Goal: Transaction & Acquisition: Purchase product/service

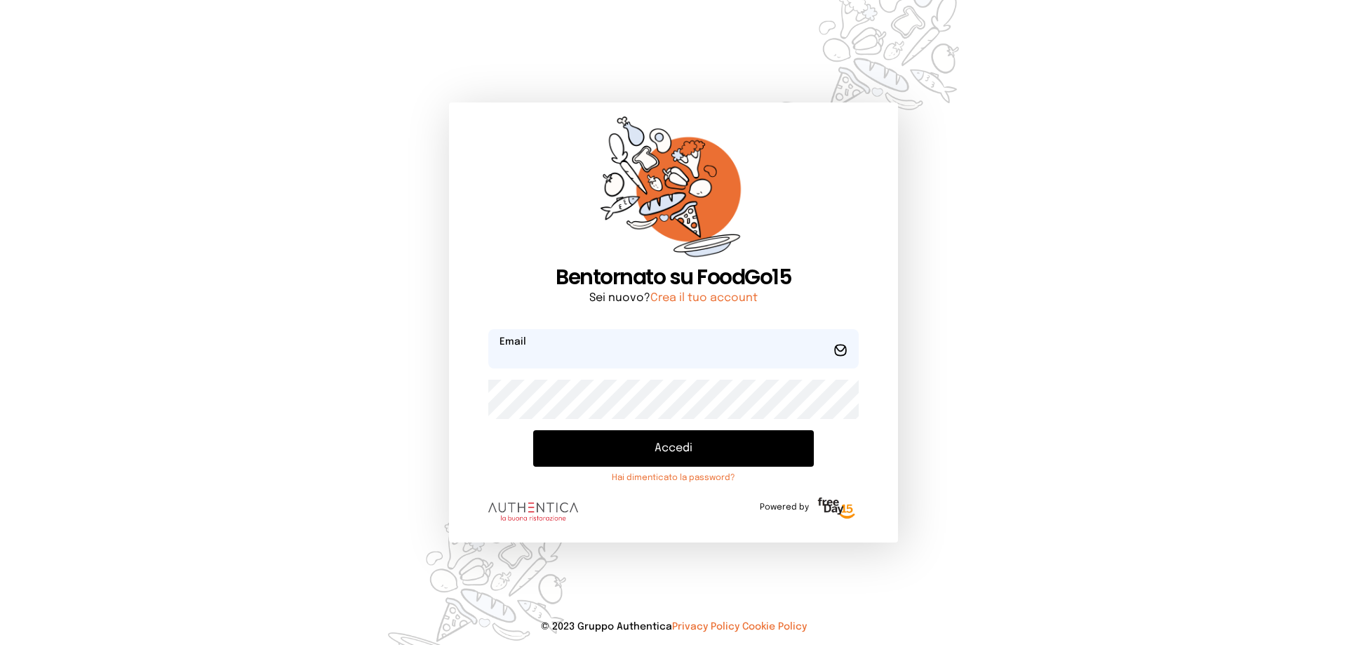
type input "**********"
click at [718, 447] on button "Accedi" at bounding box center [673, 448] width 281 height 36
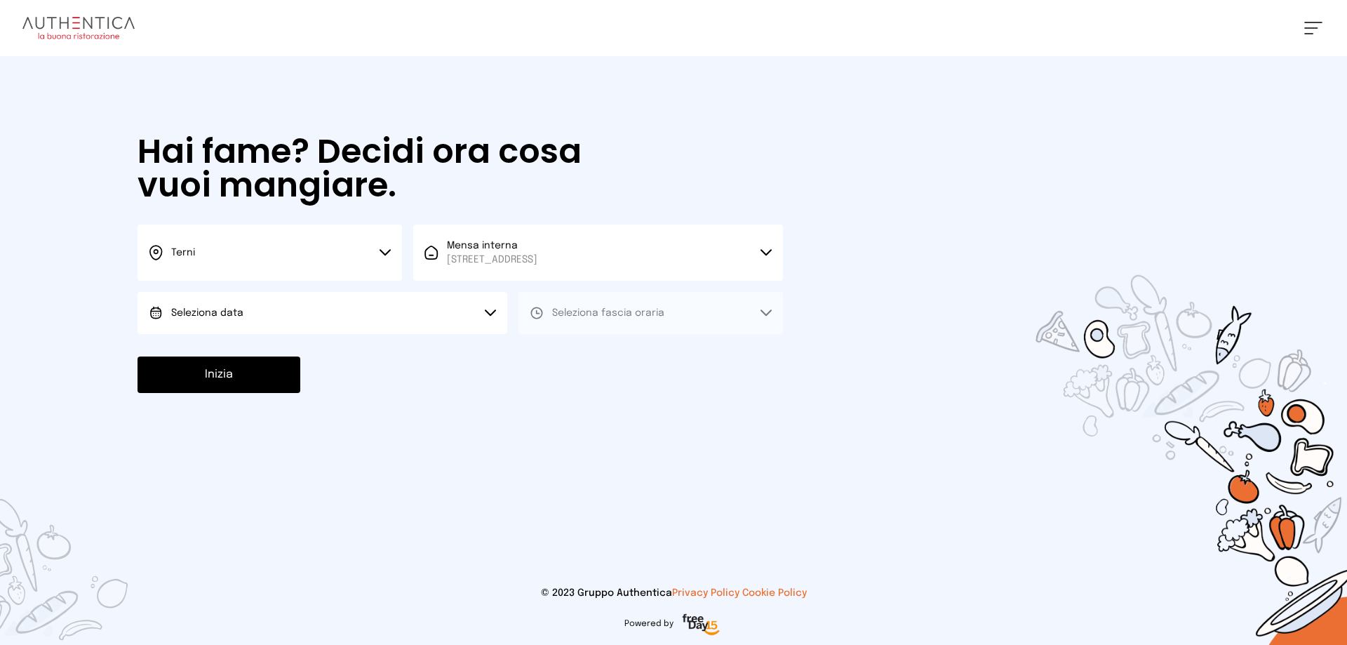
click at [432, 315] on button "Seleziona data" at bounding box center [323, 313] width 370 height 42
click at [395, 347] on li "[DATE], [DATE]" at bounding box center [323, 352] width 370 height 36
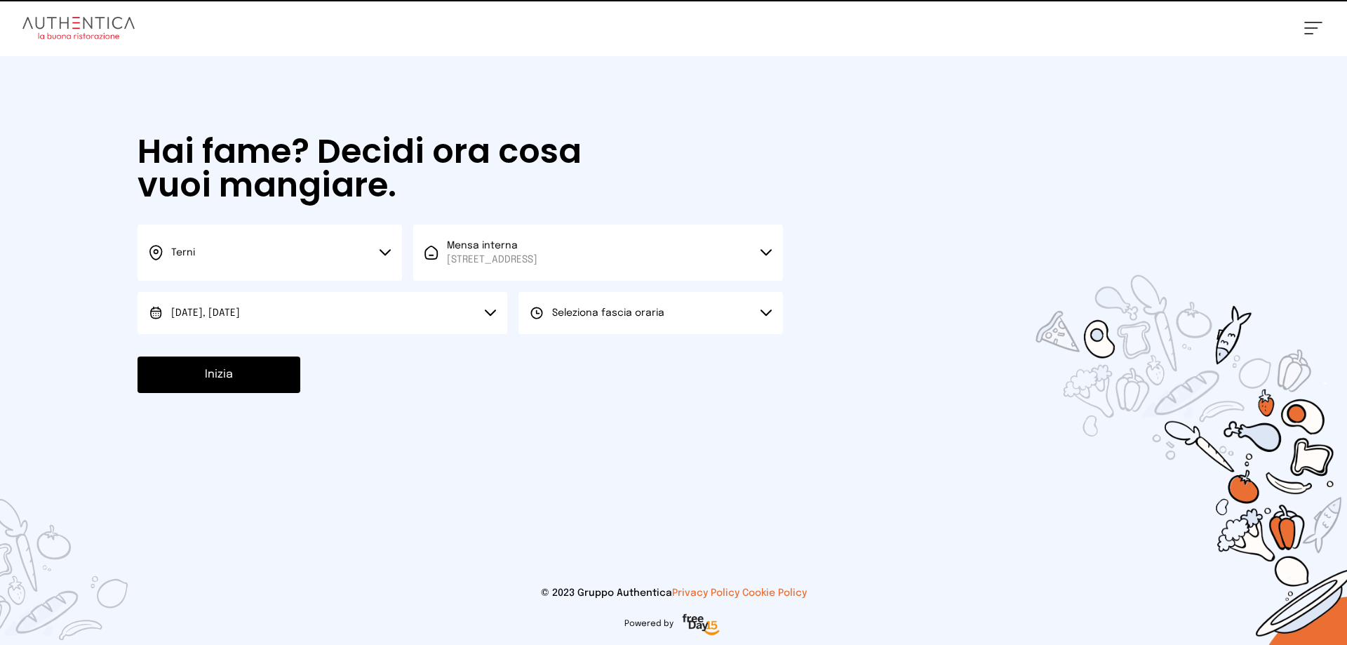
click at [584, 323] on button "Seleziona fascia oraria" at bounding box center [651, 313] width 265 height 42
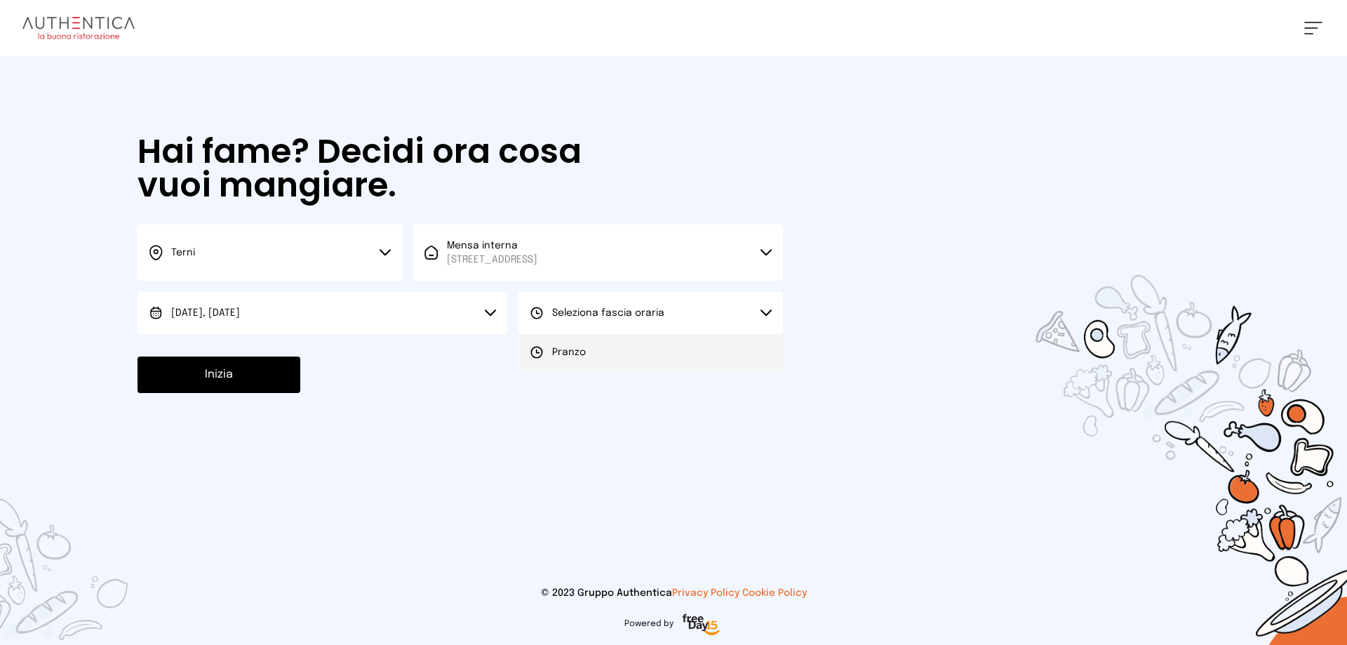
click at [573, 349] on span "Pranzo" at bounding box center [569, 352] width 34 height 14
click at [284, 375] on button "Inizia" at bounding box center [219, 374] width 163 height 36
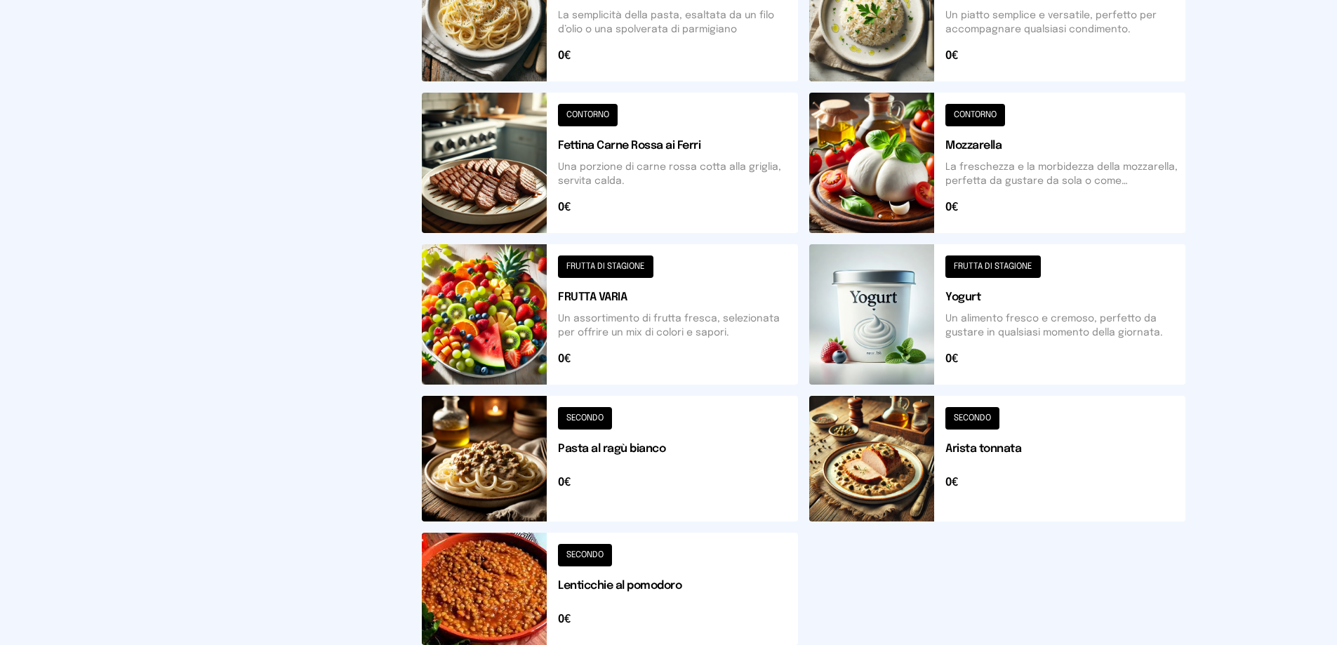
scroll to position [474, 0]
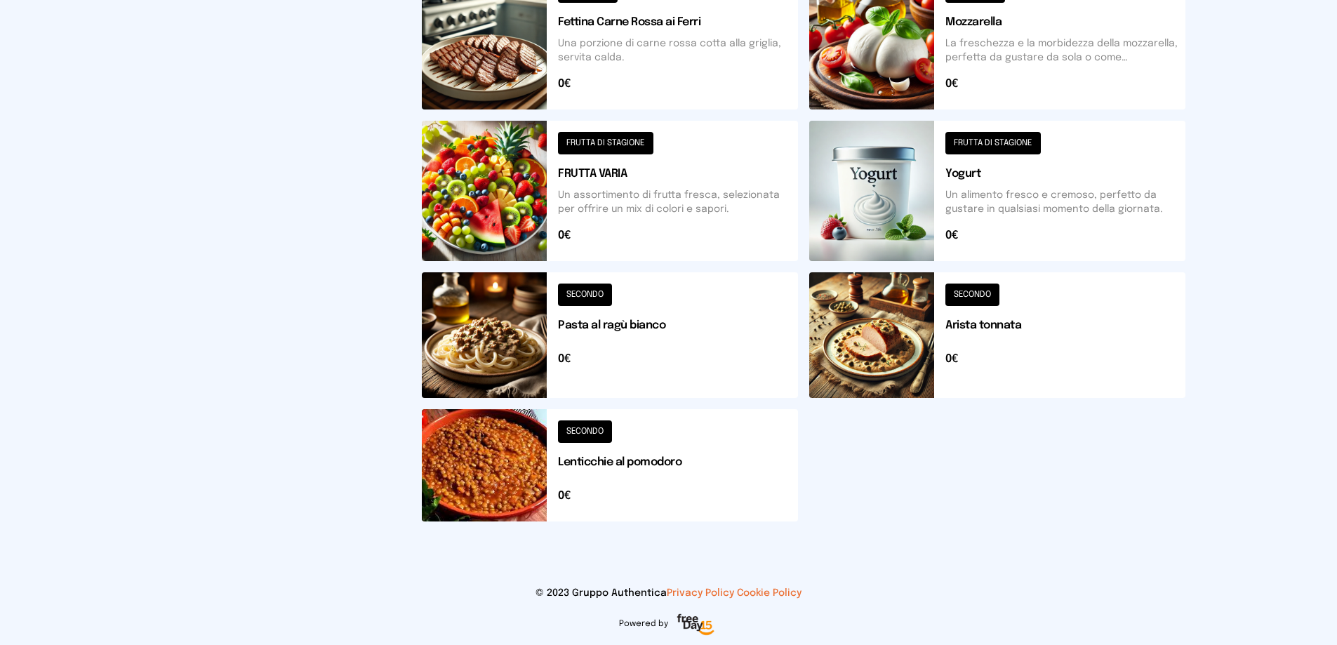
click at [267, 158] on div "Filtra per Categorie CONTORNO FRUTTA DI STAGIONE SECONDO" at bounding box center [270, 88] width 258 height 889
click at [1295, 328] on div "Mensa Mensa interna - Viale dello Stadi... [DATE] ([GEOGRAPHIC_DATA]) [GEOGRAPH…" at bounding box center [668, 85] width 1337 height 1119
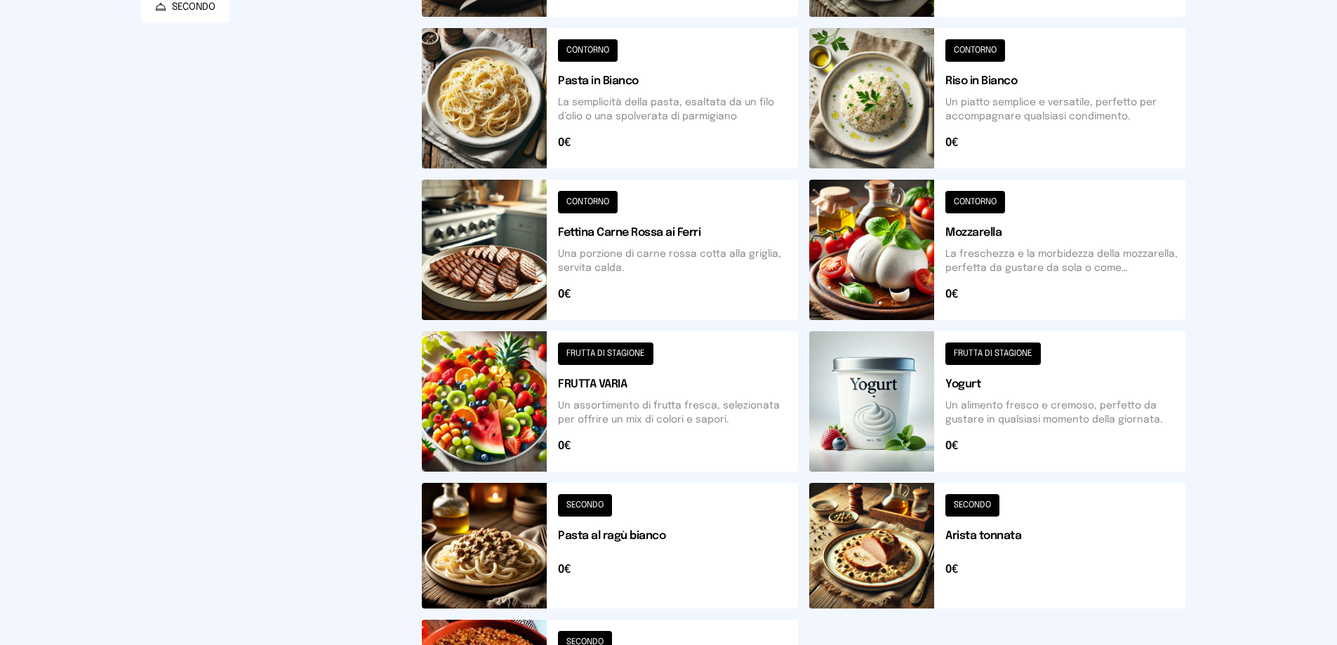
scroll to position [194, 0]
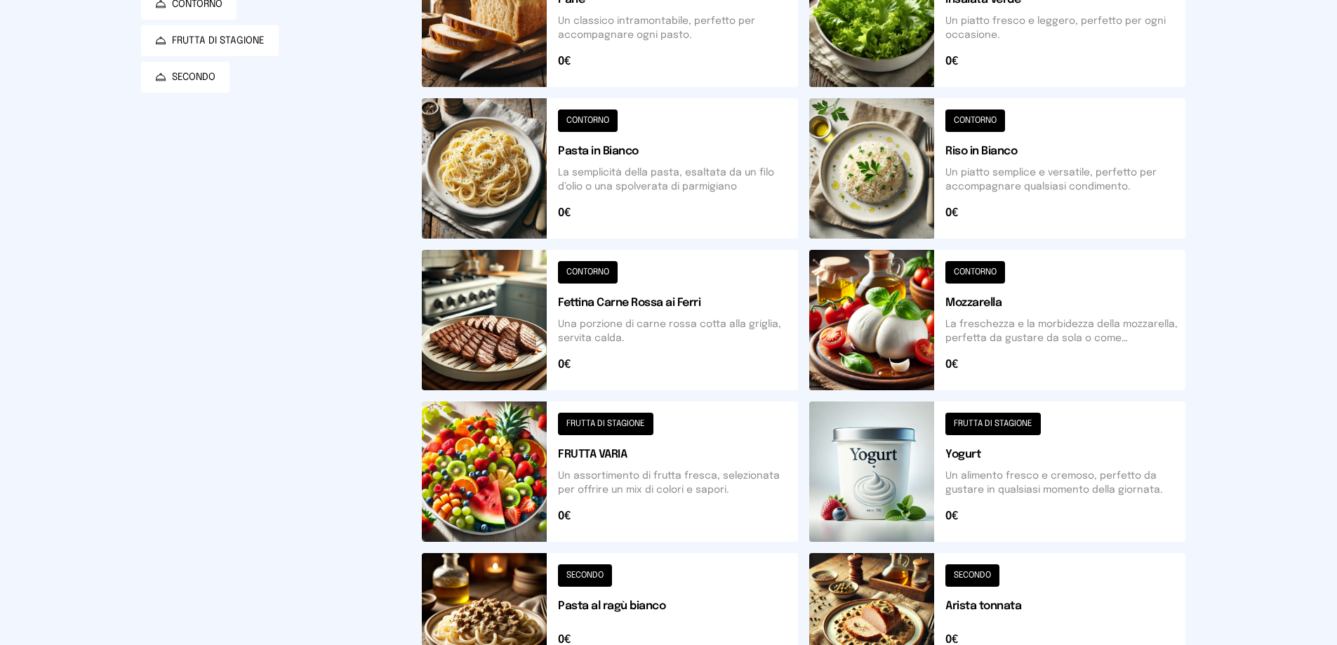
click at [670, 300] on button at bounding box center [610, 320] width 376 height 140
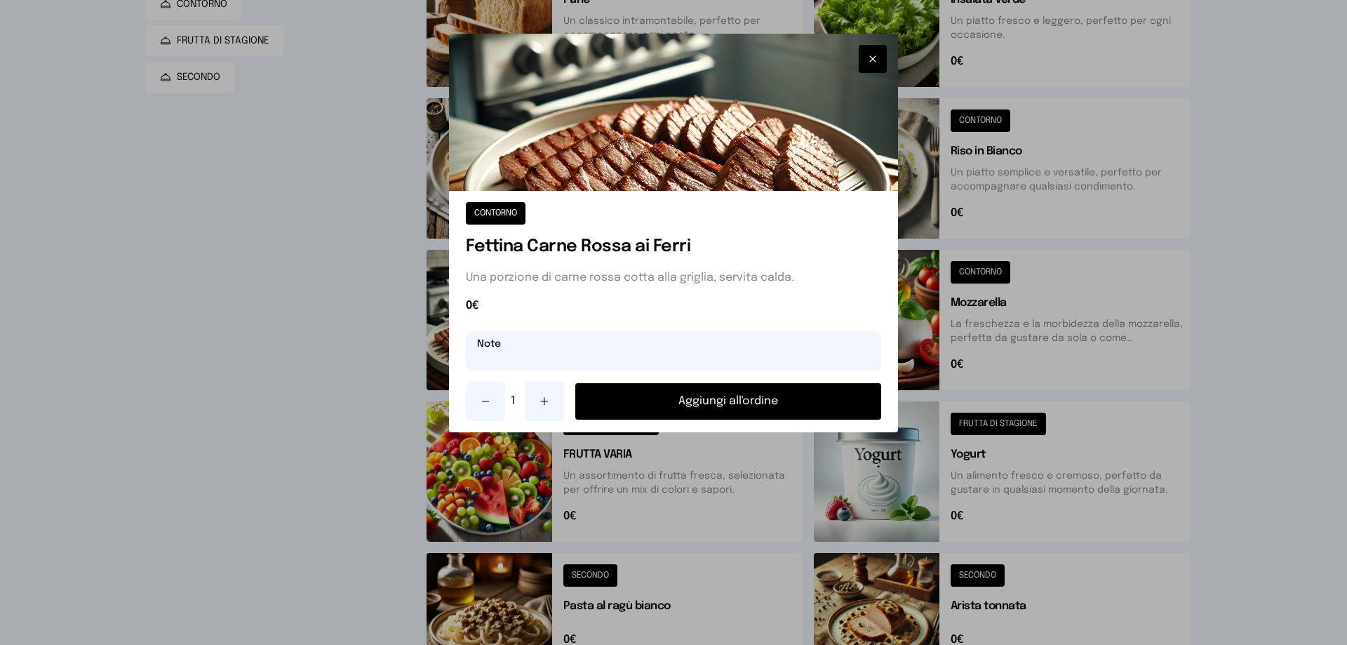
click at [550, 343] on input "text" at bounding box center [673, 350] width 415 height 39
type input "**********"
click at [789, 399] on button "Aggiungi all'ordine" at bounding box center [728, 401] width 306 height 36
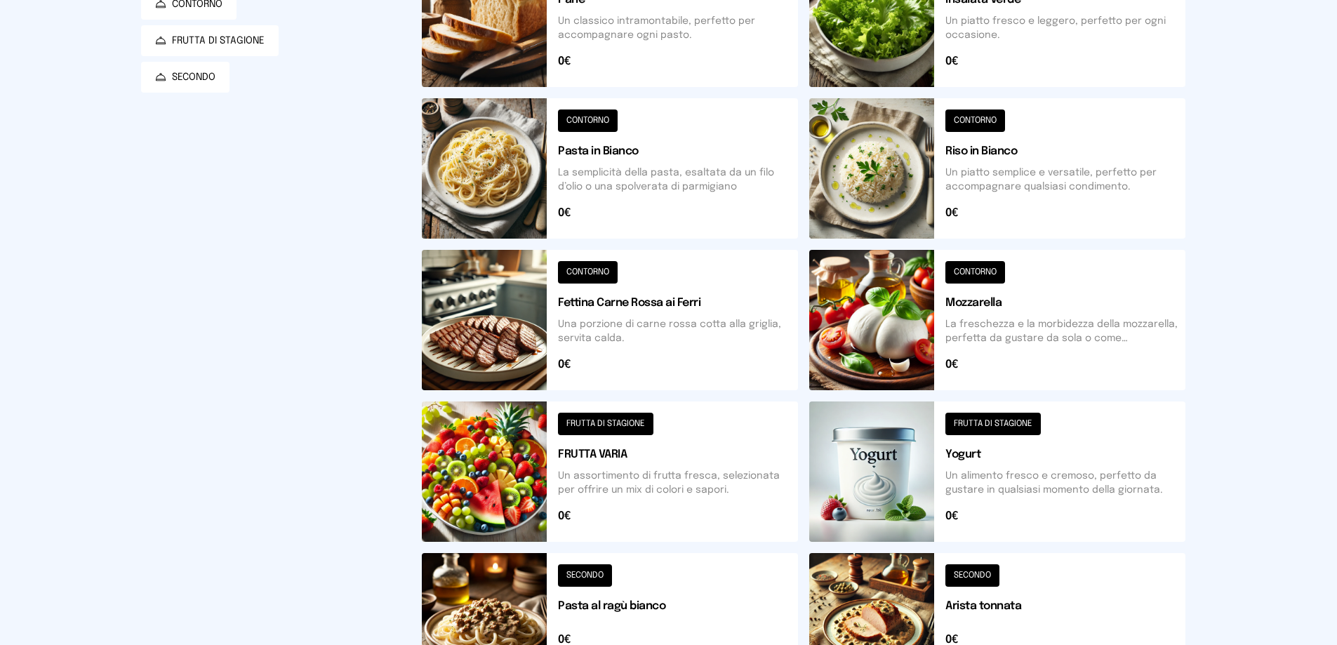
scroll to position [0, 0]
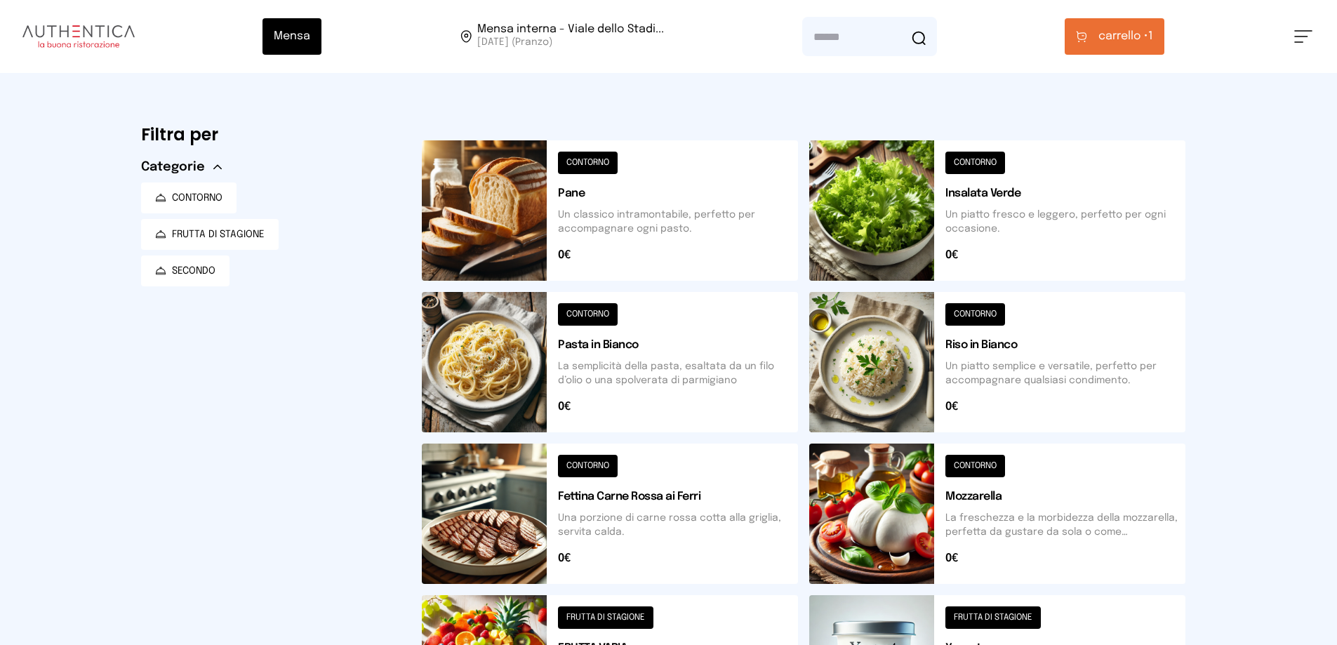
click at [1052, 365] on button at bounding box center [997, 362] width 376 height 140
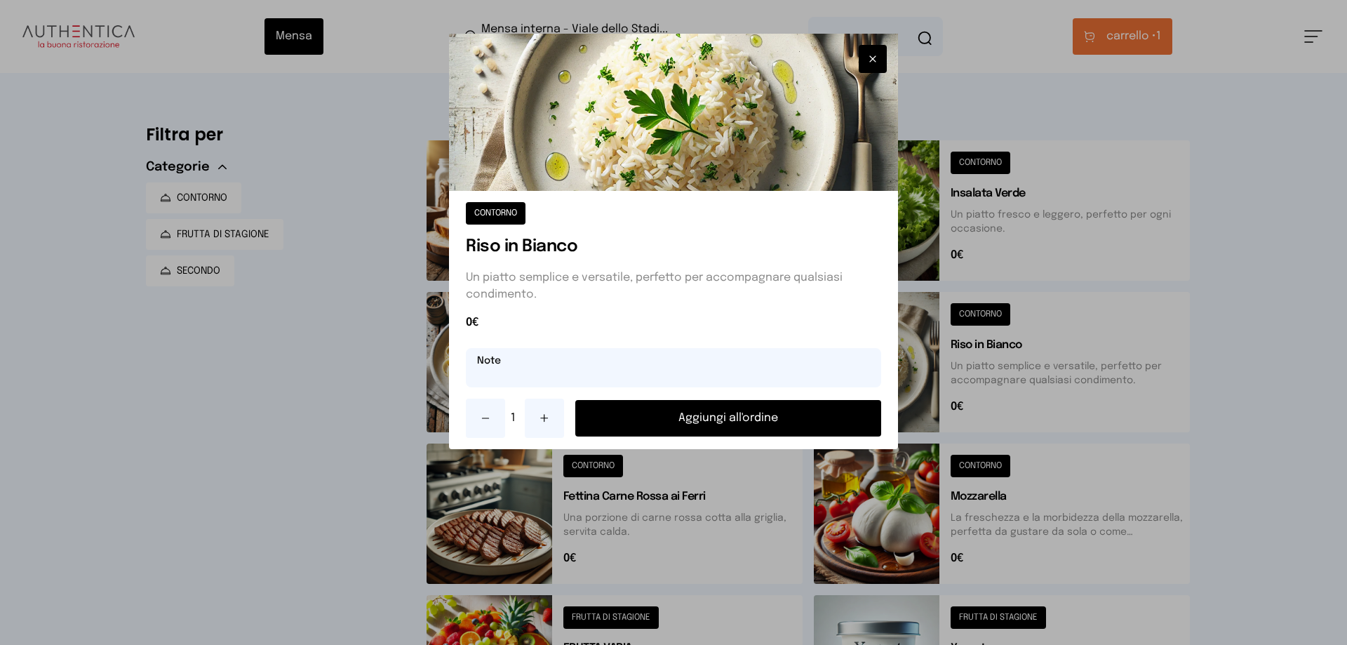
click at [644, 357] on input "text" at bounding box center [673, 367] width 415 height 39
type input "***"
click at [660, 420] on button "Aggiungi all'ordine" at bounding box center [728, 418] width 306 height 36
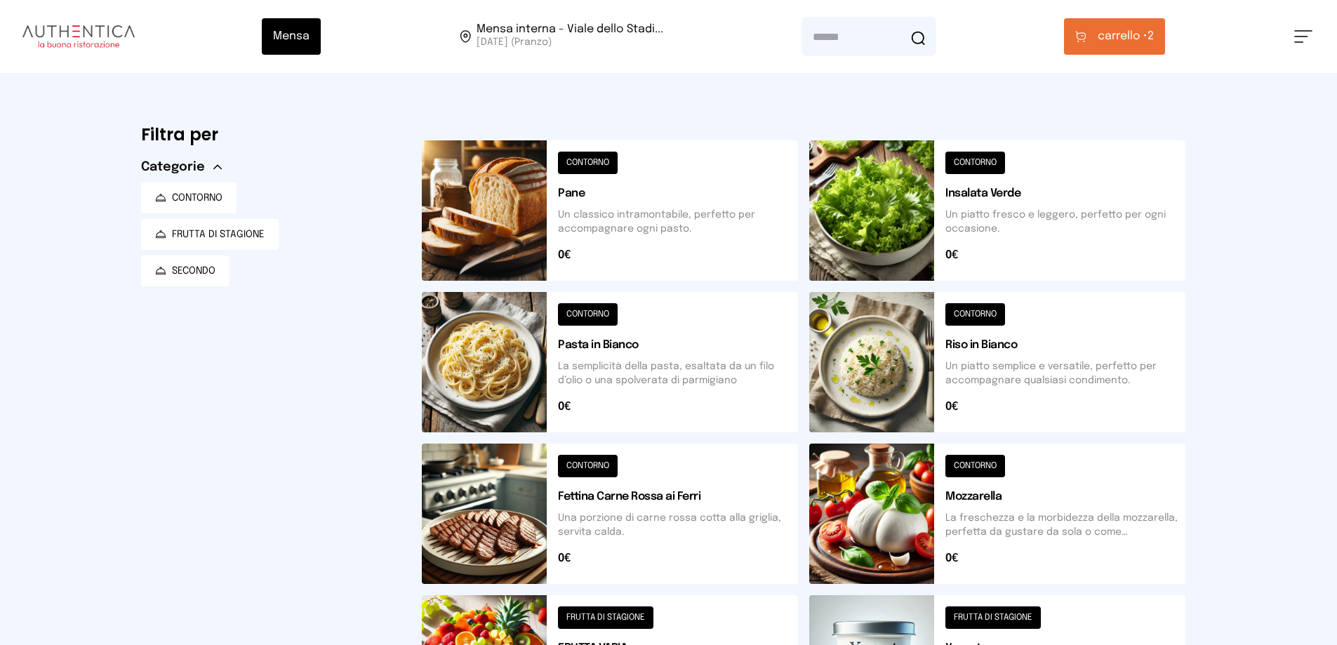
click at [1114, 39] on span "carrello •" at bounding box center [1122, 36] width 50 height 17
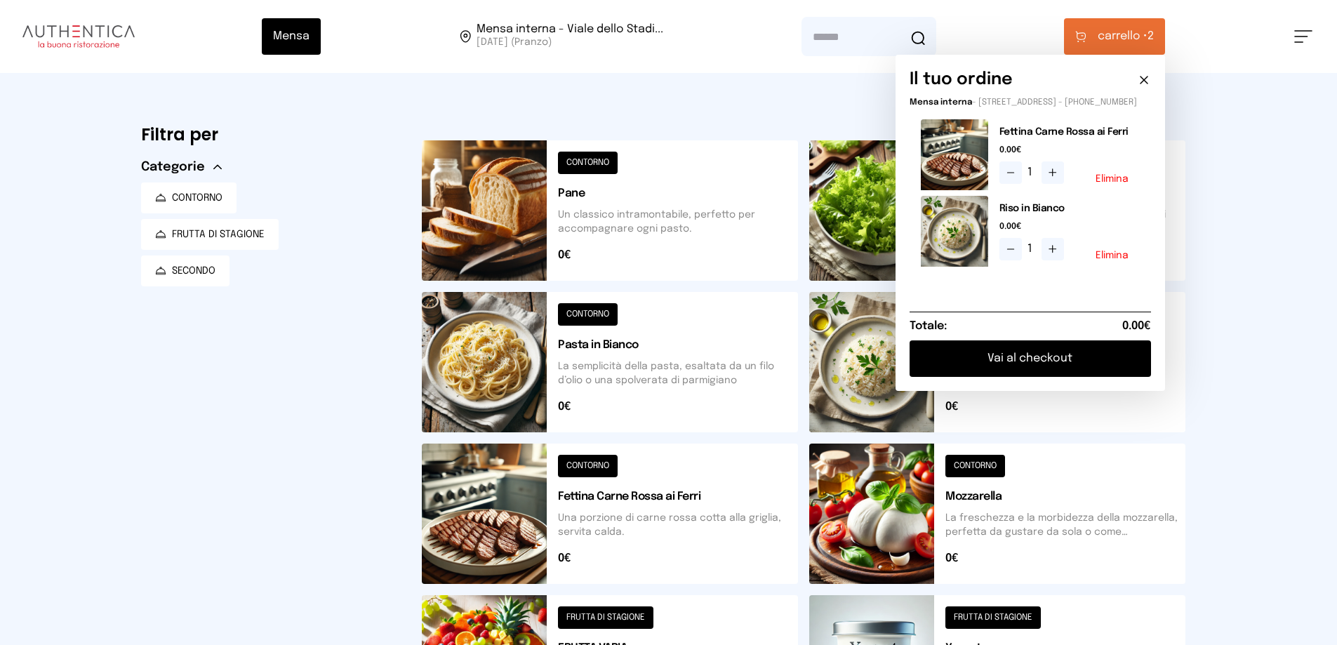
click at [1107, 367] on button "Vai al checkout" at bounding box center [1029, 358] width 241 height 36
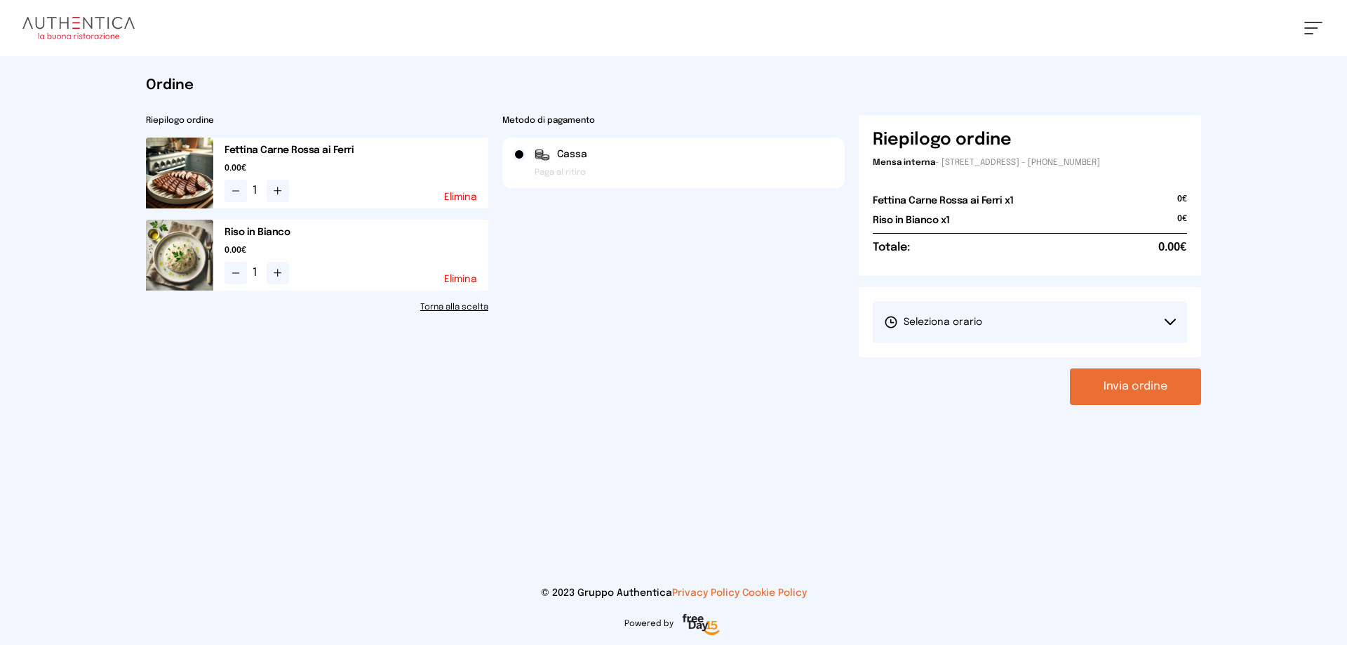
click at [1128, 316] on button "Seleziona orario" at bounding box center [1030, 322] width 314 height 42
click at [1042, 356] on li "1° Turno (13:00 - 15:00)" at bounding box center [1030, 361] width 314 height 36
click at [1116, 399] on button "Invia ordine" at bounding box center [1135, 386] width 131 height 36
